Goal: Navigation & Orientation: Find specific page/section

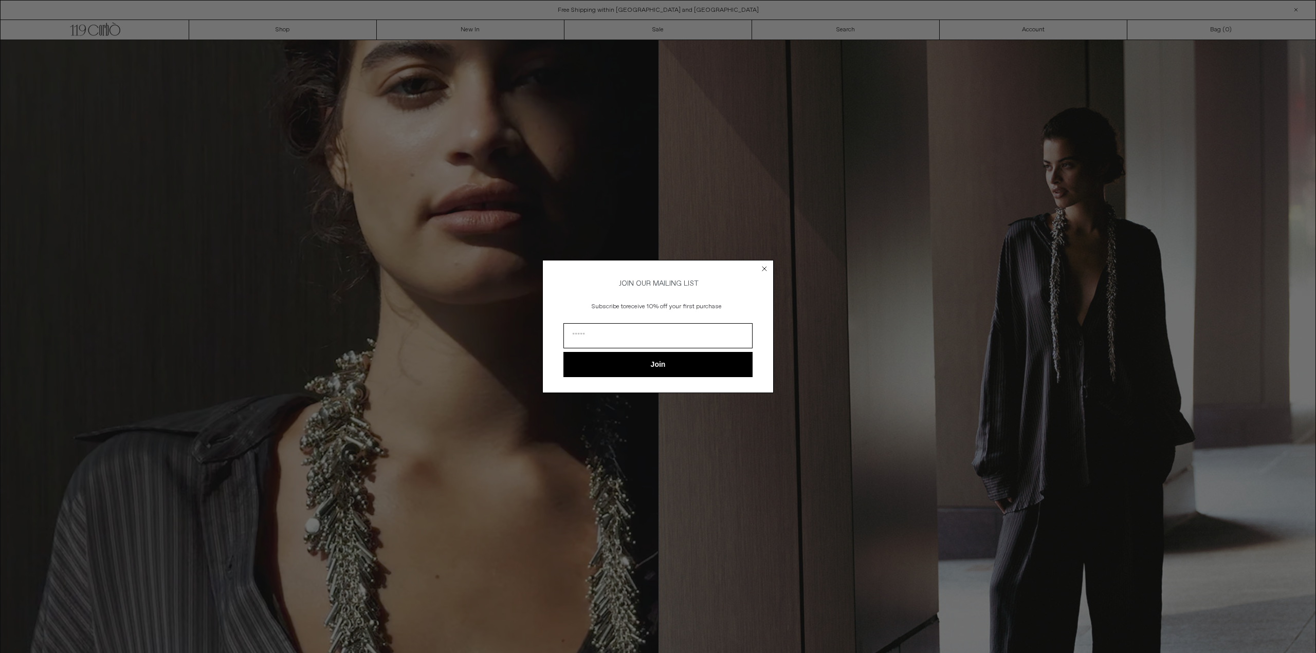
click at [766, 264] on icon "Close dialog" at bounding box center [764, 269] width 10 height 10
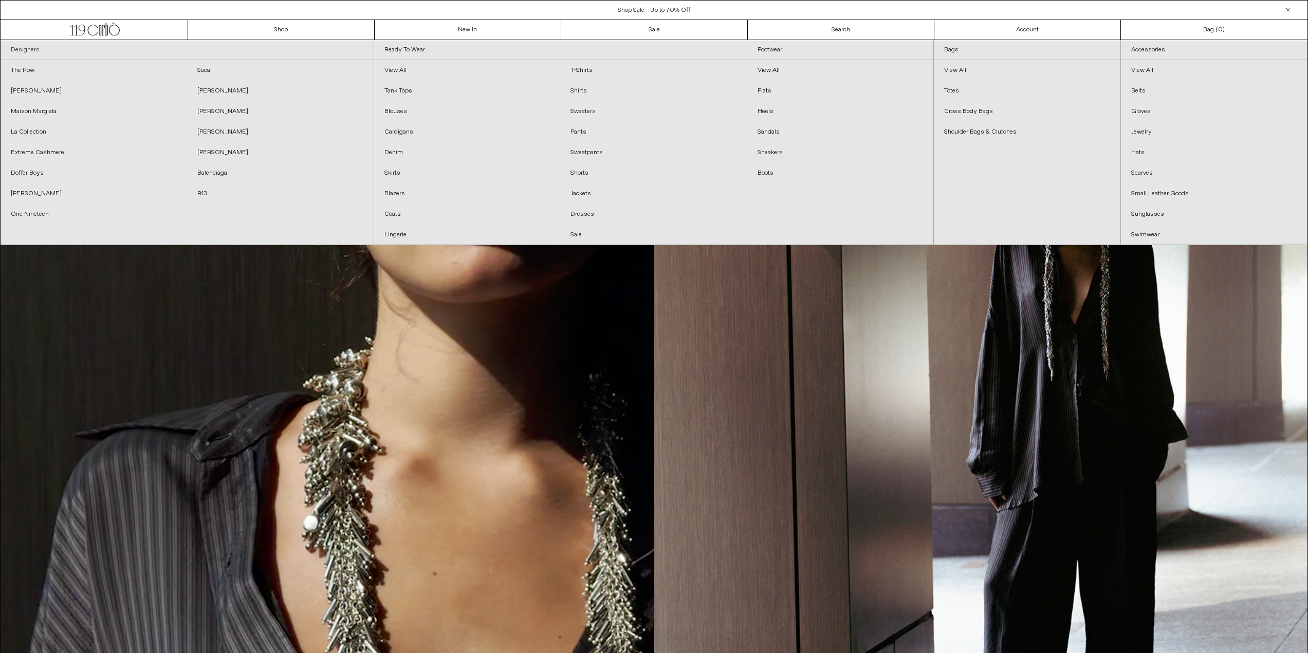
click at [34, 49] on link "Designers" at bounding box center [187, 50] width 373 height 20
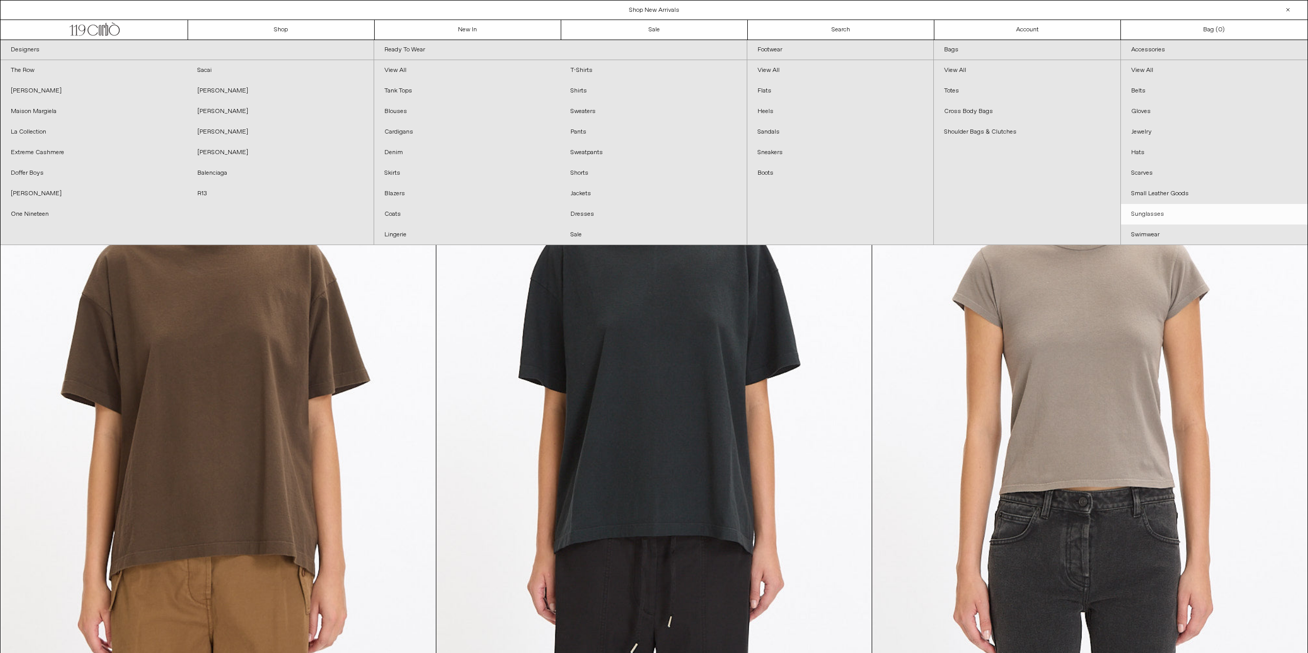
click at [1209, 213] on link "Sunglasses" at bounding box center [1214, 214] width 187 height 21
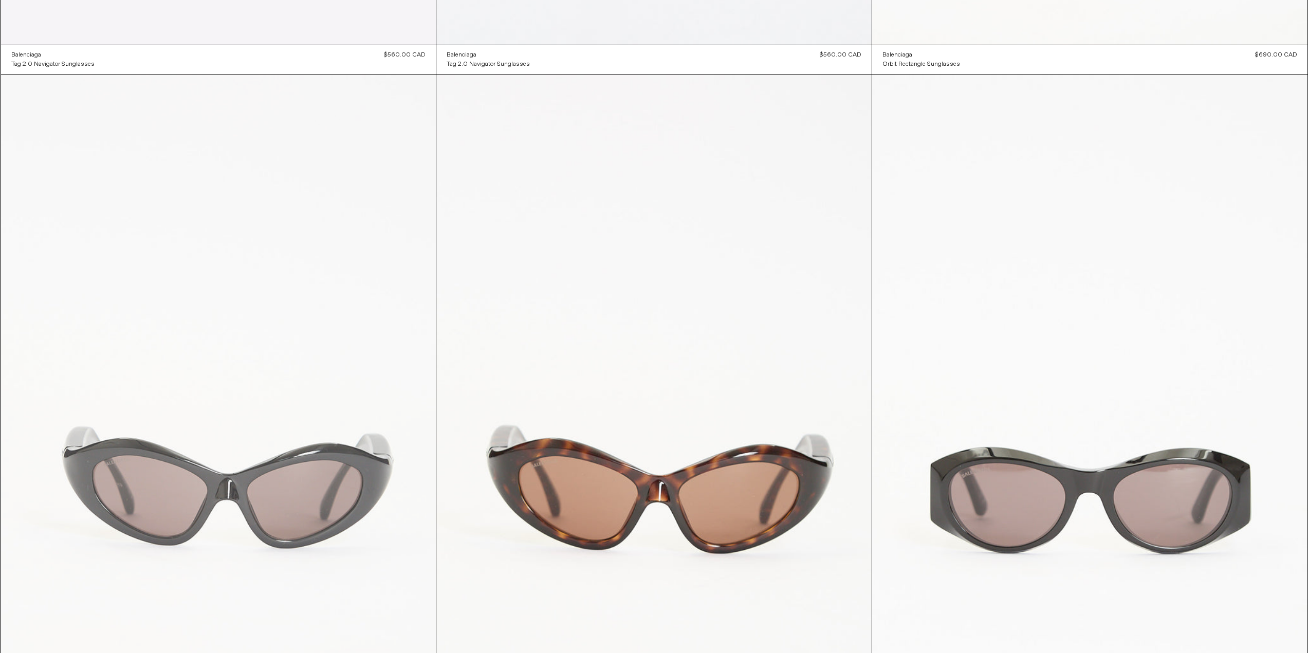
scroll to position [976, 0]
